Goal: Communication & Community: Answer question/provide support

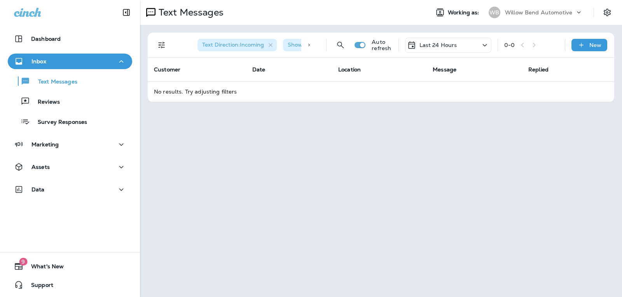
click at [458, 46] on div "Last 24 Hours" at bounding box center [448, 45] width 86 height 15
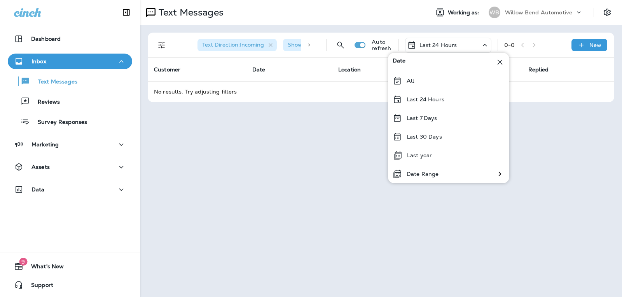
click at [437, 122] on div "Last 7 Days" at bounding box center [448, 118] width 121 height 19
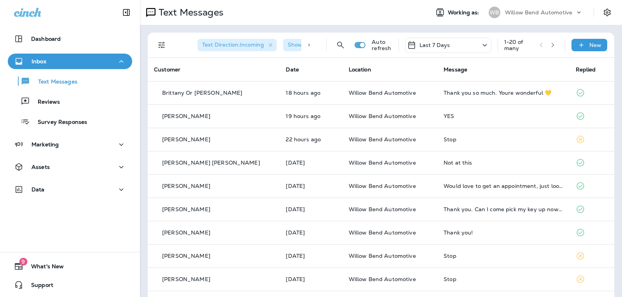
click at [419, 42] on p "Last 7 Days" at bounding box center [434, 45] width 31 height 6
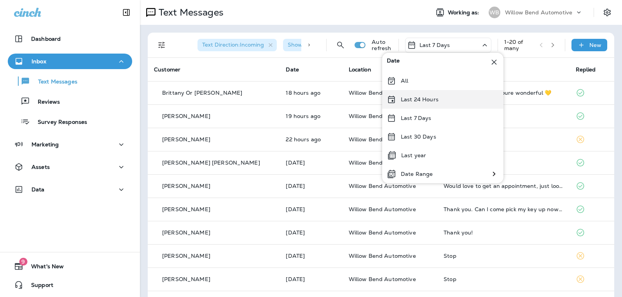
click at [441, 101] on div "Last 24 Hours" at bounding box center [442, 99] width 121 height 19
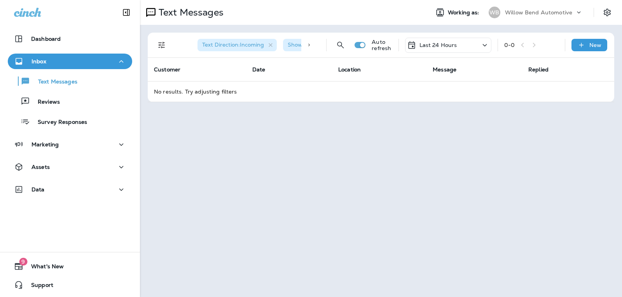
click at [453, 47] on p "Last 24 Hours" at bounding box center [438, 45] width 38 height 6
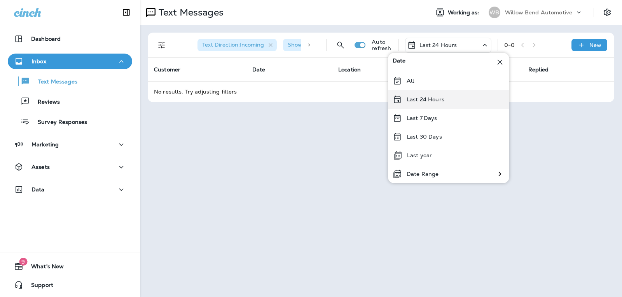
click at [437, 104] on div "Last 24 Hours" at bounding box center [448, 99] width 121 height 19
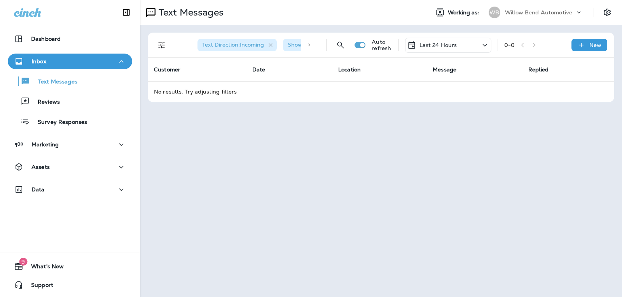
click at [453, 47] on p "Last 24 Hours" at bounding box center [438, 45] width 38 height 6
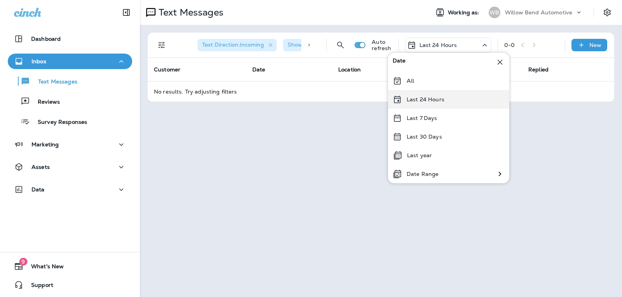
click at [444, 102] on div "Last 24 Hours" at bounding box center [448, 99] width 121 height 19
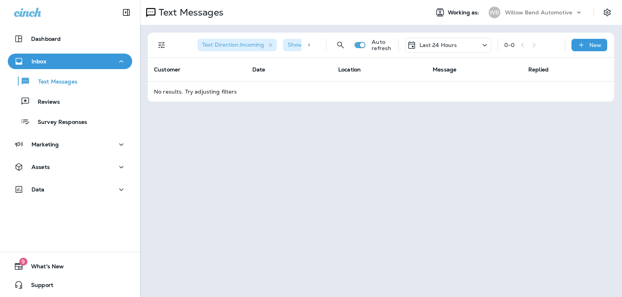
click at [464, 48] on div "Last 24 Hours" at bounding box center [448, 45] width 86 height 15
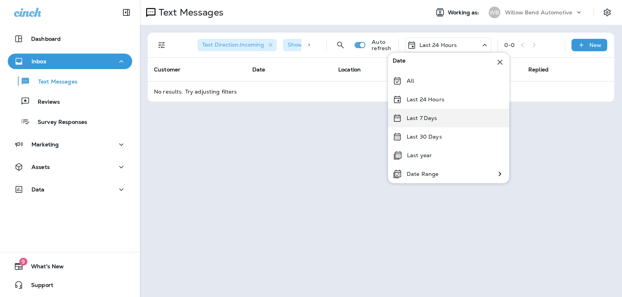
click at [445, 116] on div "Last 7 Days" at bounding box center [448, 118] width 121 height 19
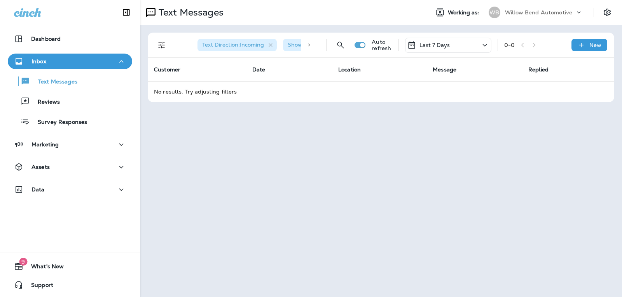
click at [456, 47] on div "Last 7 Days" at bounding box center [448, 45] width 86 height 15
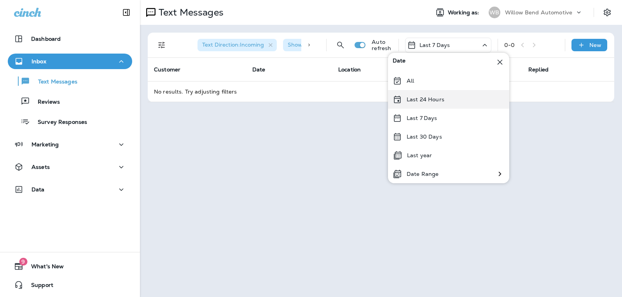
click at [454, 97] on div "Last 24 Hours" at bounding box center [448, 99] width 121 height 19
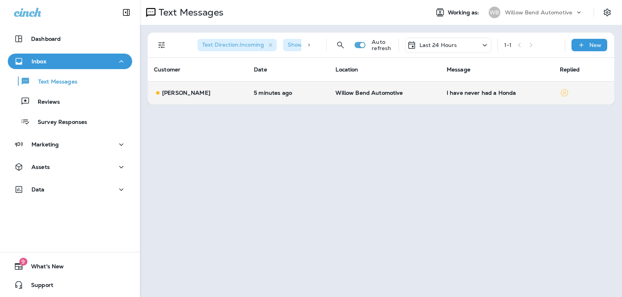
click at [493, 99] on td "I have never had a Honda" at bounding box center [496, 92] width 113 height 23
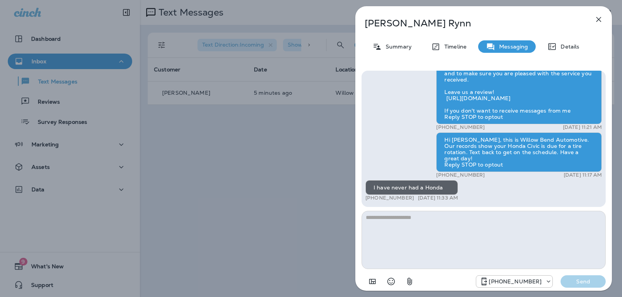
click at [427, 217] on textarea at bounding box center [483, 240] width 244 height 58
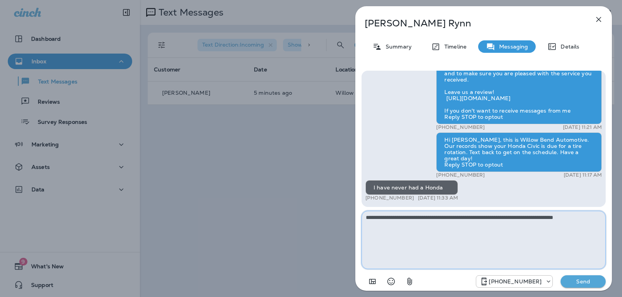
type textarea "**********"
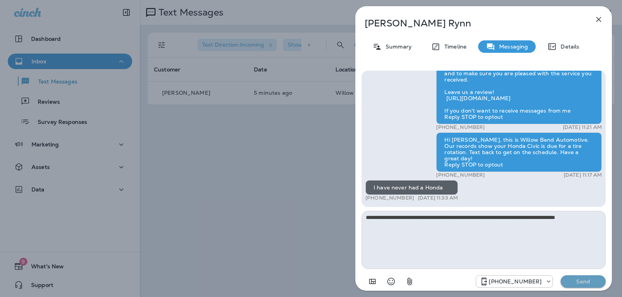
click at [587, 283] on p "Send" at bounding box center [582, 281] width 33 height 7
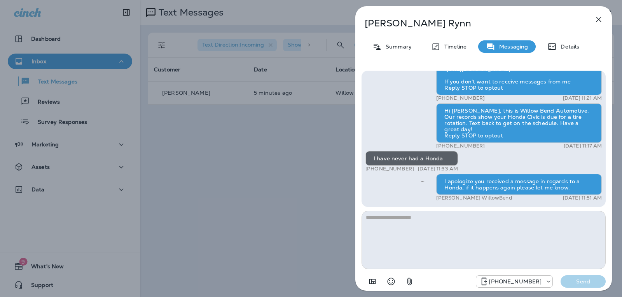
click at [597, 16] on icon "button" at bounding box center [598, 19] width 9 height 9
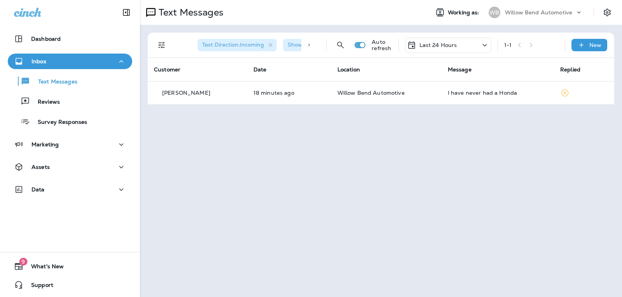
click at [443, 51] on div "Last 24 Hours" at bounding box center [448, 45] width 86 height 15
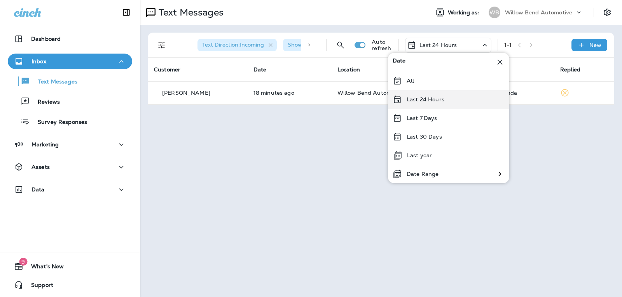
click at [430, 103] on p "Last 24 Hours" at bounding box center [425, 99] width 38 height 6
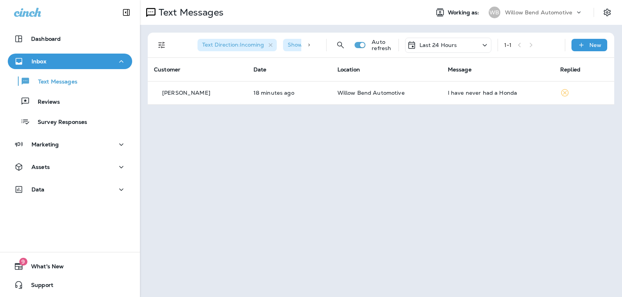
click at [444, 43] on p "Last 24 Hours" at bounding box center [438, 45] width 38 height 6
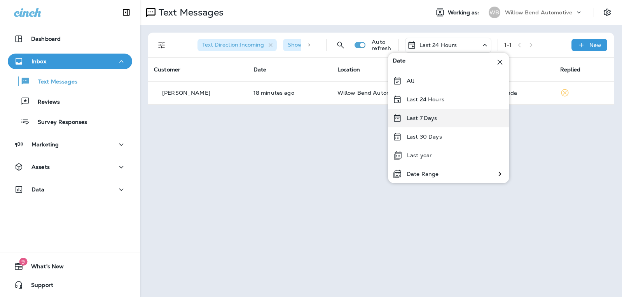
click at [441, 120] on div "Last 7 Days" at bounding box center [448, 118] width 121 height 19
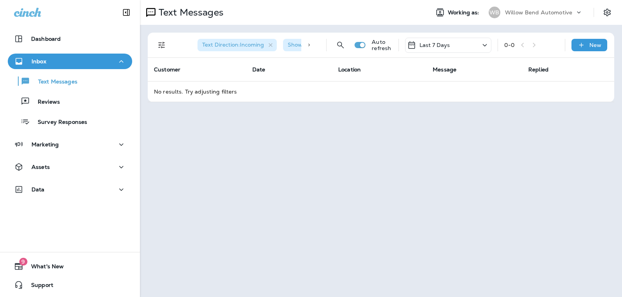
click at [432, 38] on div "Last 7 Days" at bounding box center [448, 45] width 86 height 15
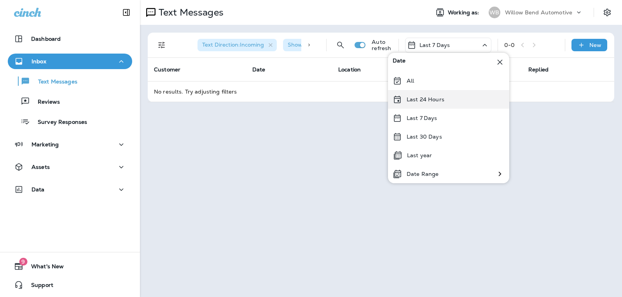
click at [434, 95] on div "Last 24 Hours" at bounding box center [448, 99] width 121 height 19
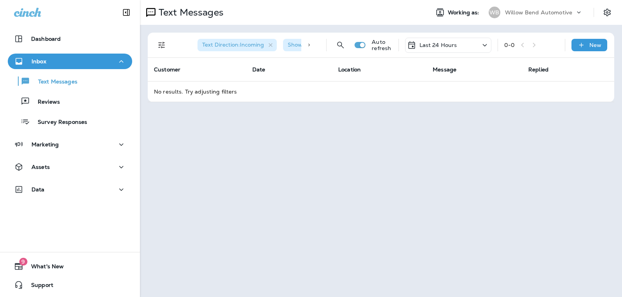
click at [423, 48] on p "Last 24 Hours" at bounding box center [438, 45] width 38 height 6
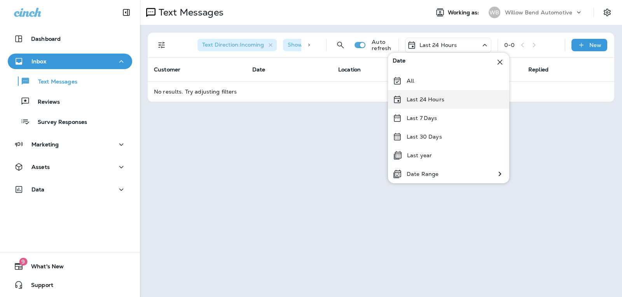
click at [435, 97] on p "Last 24 Hours" at bounding box center [425, 99] width 38 height 6
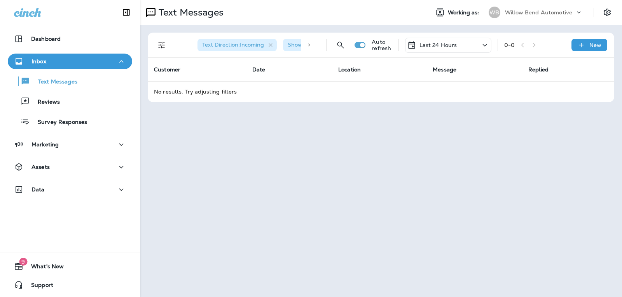
click at [440, 47] on p "Last 24 Hours" at bounding box center [438, 45] width 38 height 6
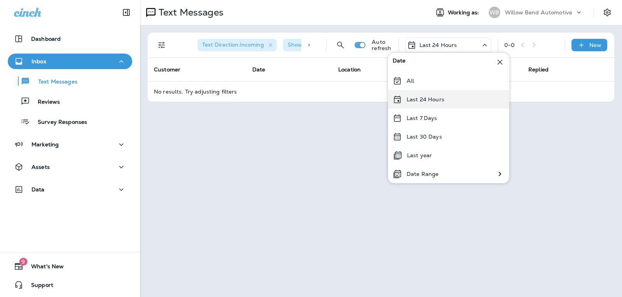
click at [452, 103] on div "Last 24 Hours" at bounding box center [448, 99] width 121 height 19
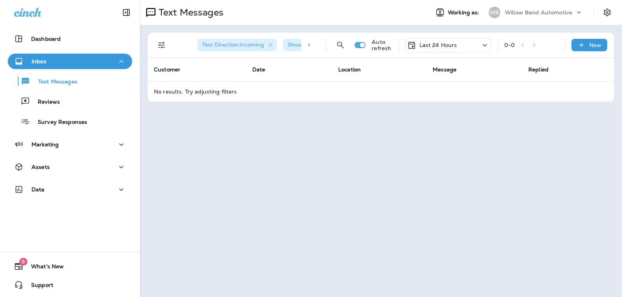
click at [450, 45] on p "Last 24 Hours" at bounding box center [438, 45] width 38 height 6
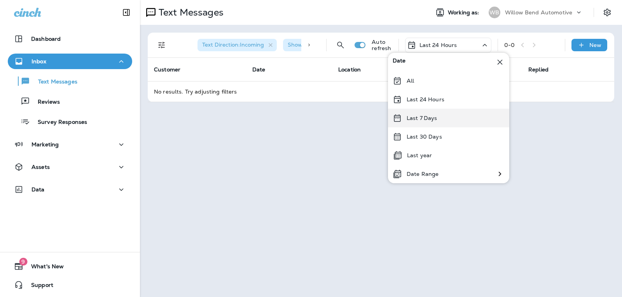
click at [450, 120] on div "Last 7 Days" at bounding box center [448, 118] width 121 height 19
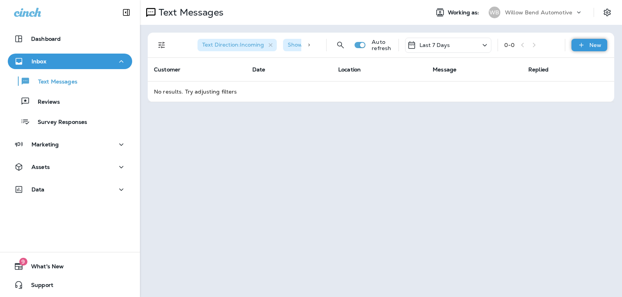
click at [595, 45] on p "New" at bounding box center [595, 45] width 12 height 6
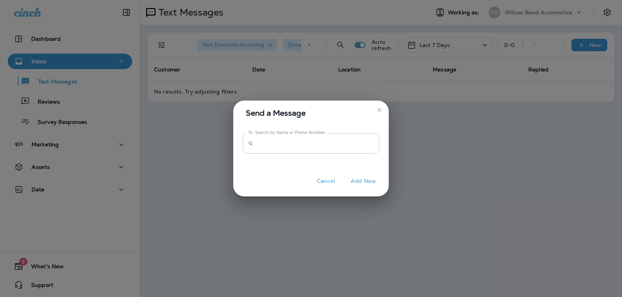
click at [357, 145] on input "To: Search by Name or Phone Number" at bounding box center [317, 143] width 123 height 21
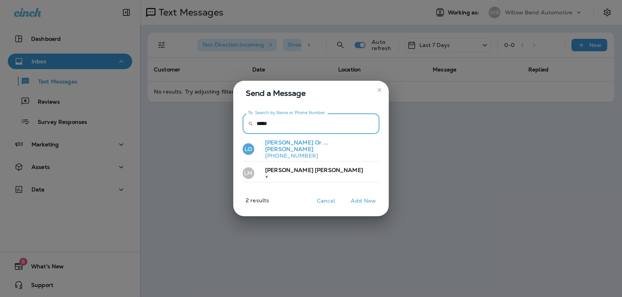
type input "*****"
click at [355, 152] on button "[PERSON_NAME] Or ... [PERSON_NAME] [PHONE_NUMBER]" at bounding box center [310, 149] width 137 height 24
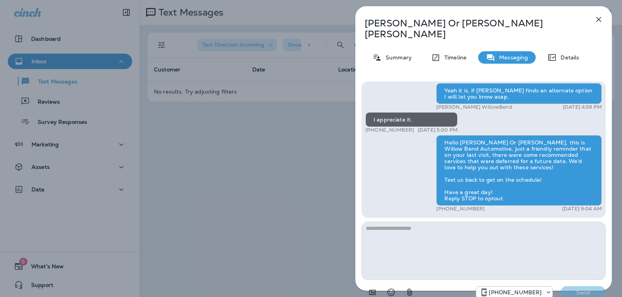
click at [598, 19] on icon "button" at bounding box center [598, 19] width 5 height 5
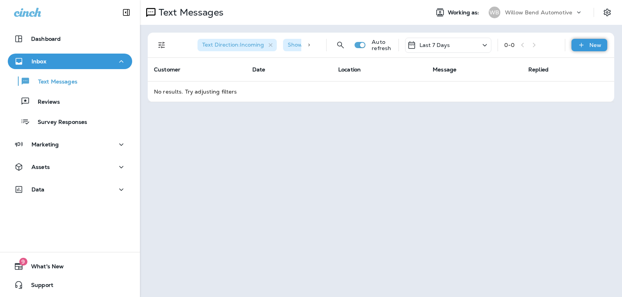
click at [596, 43] on p "New" at bounding box center [595, 45] width 12 height 6
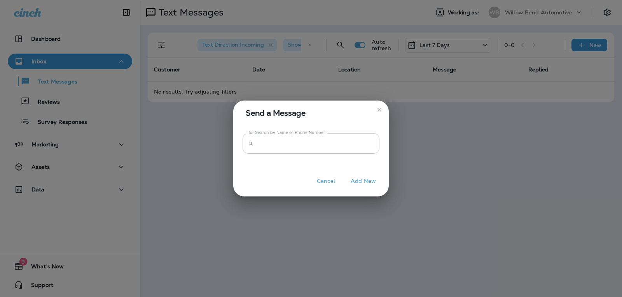
click at [310, 143] on input "To: Search by Name or Phone Number" at bounding box center [317, 143] width 123 height 21
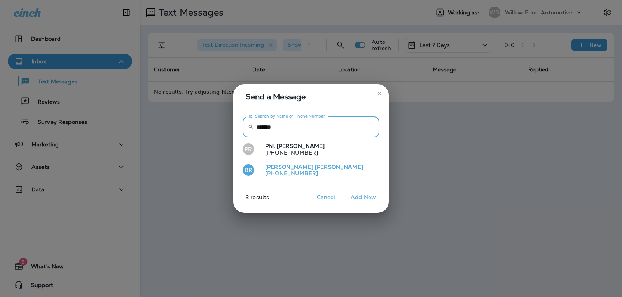
type input "*******"
click at [324, 172] on button "BR [PERSON_NAME] [PHONE_NUMBER]" at bounding box center [310, 171] width 137 height 18
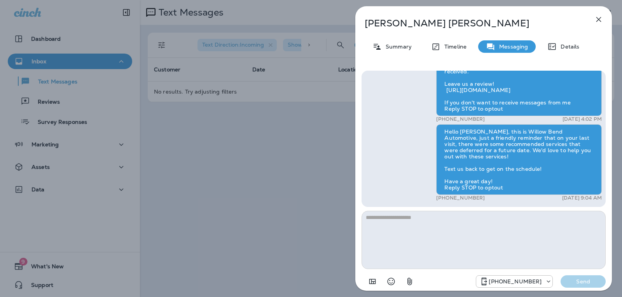
click at [598, 20] on icon "button" at bounding box center [598, 19] width 9 height 9
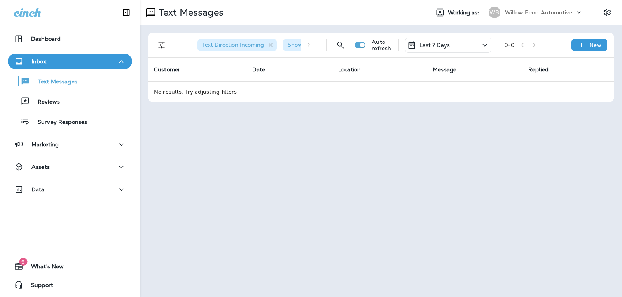
click at [462, 38] on div "Last 7 Days" at bounding box center [448, 45] width 86 height 15
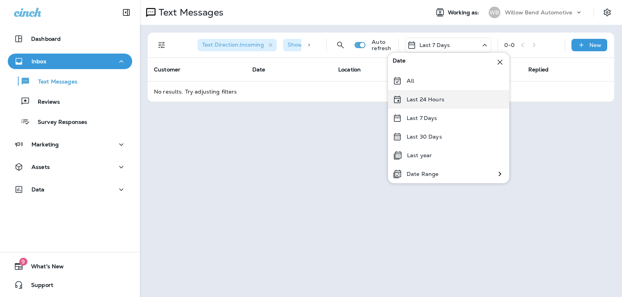
click at [445, 100] on div "Last 24 Hours" at bounding box center [448, 99] width 121 height 19
